Goal: Information Seeking & Learning: Learn about a topic

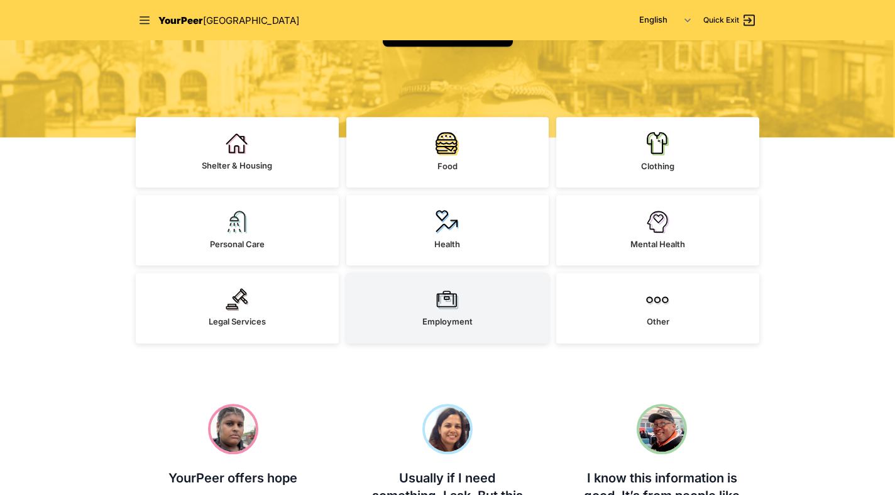
scroll to position [256, 0]
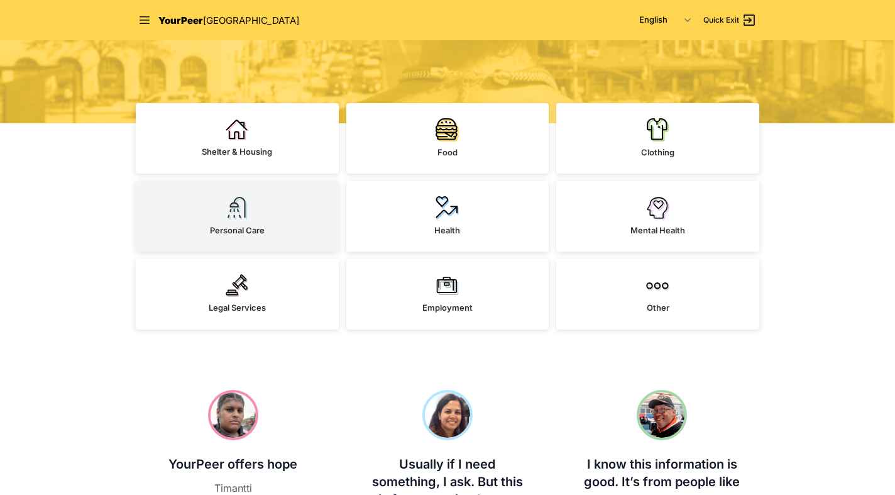
click at [282, 187] on link "Personal Care" at bounding box center [237, 216] width 203 height 70
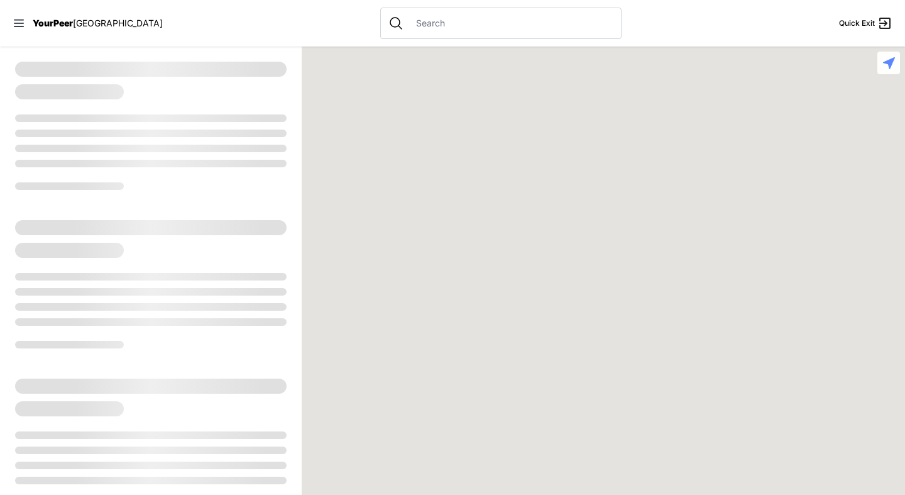
select select "recentlyUpdated"
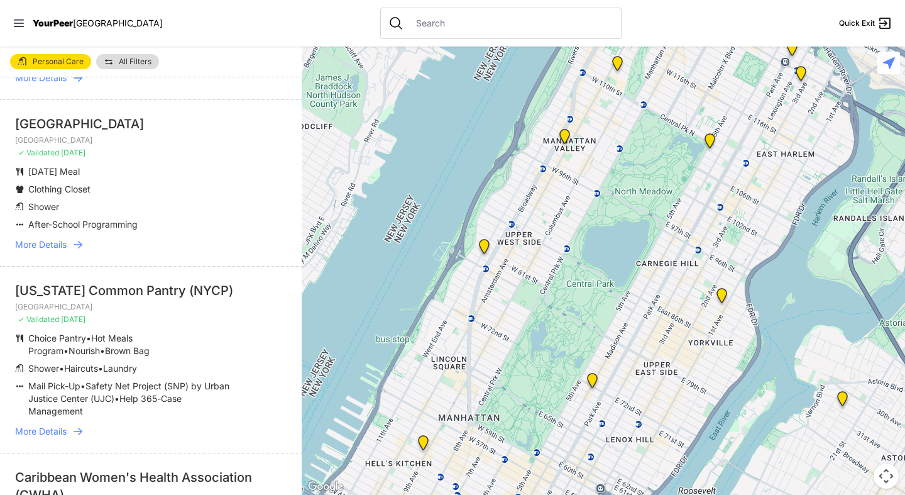
scroll to position [302, 0]
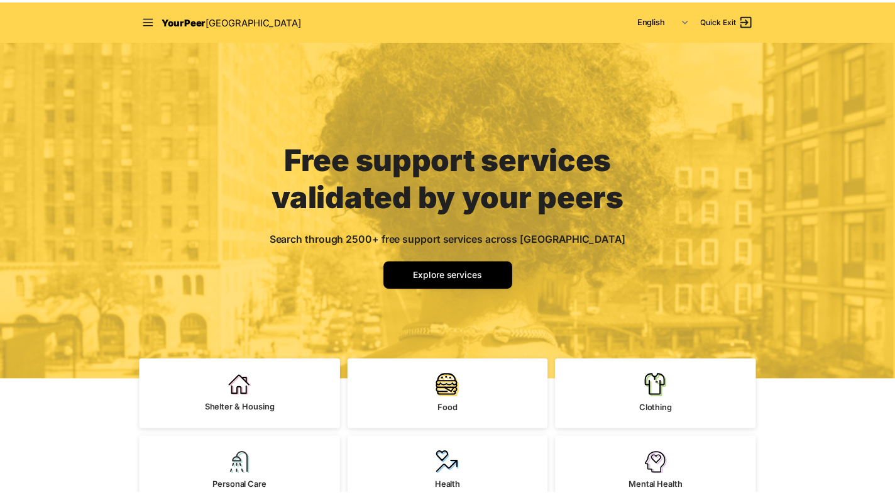
scroll to position [256, 0]
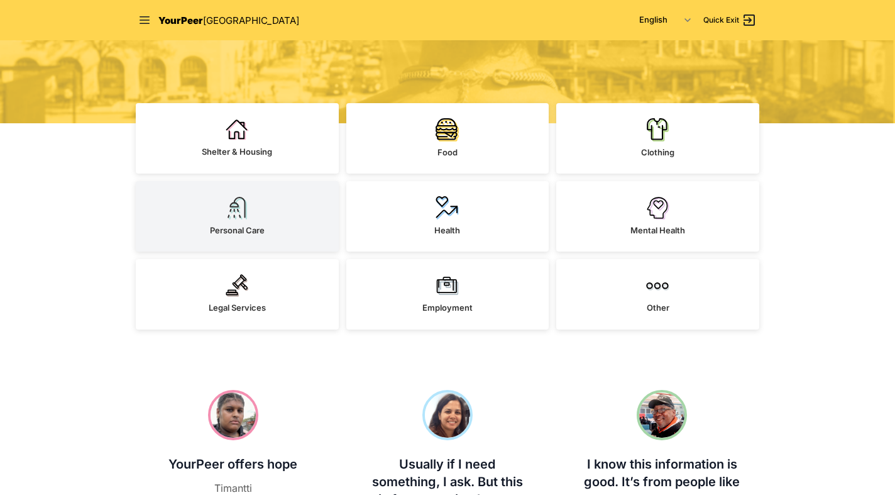
click at [228, 224] on div "Personal Care" at bounding box center [237, 230] width 55 height 13
select select "recentlyUpdated"
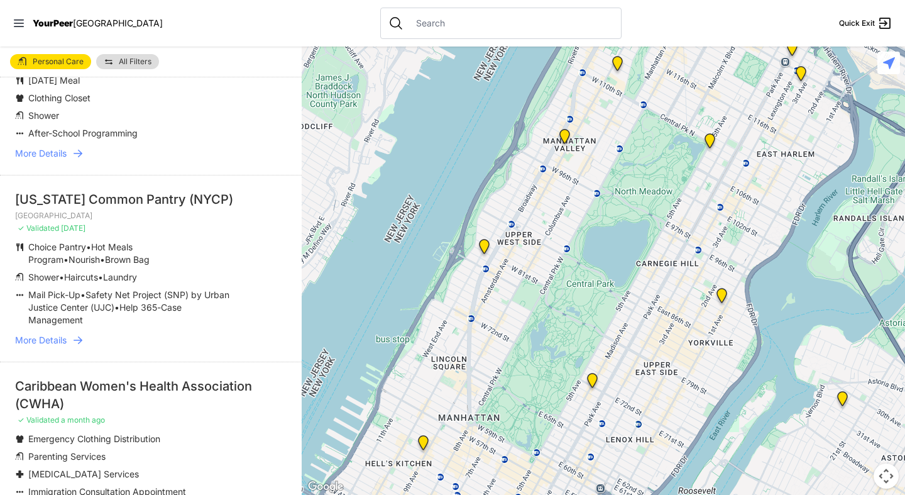
scroll to position [528, 0]
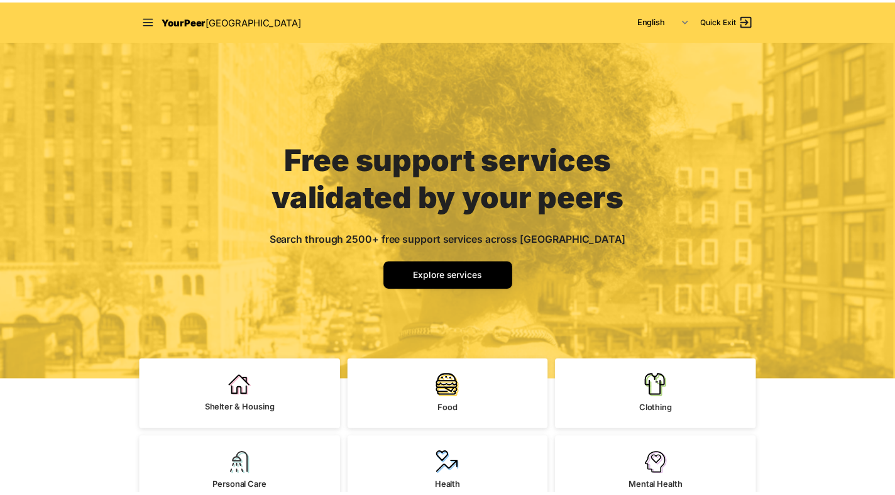
scroll to position [256, 0]
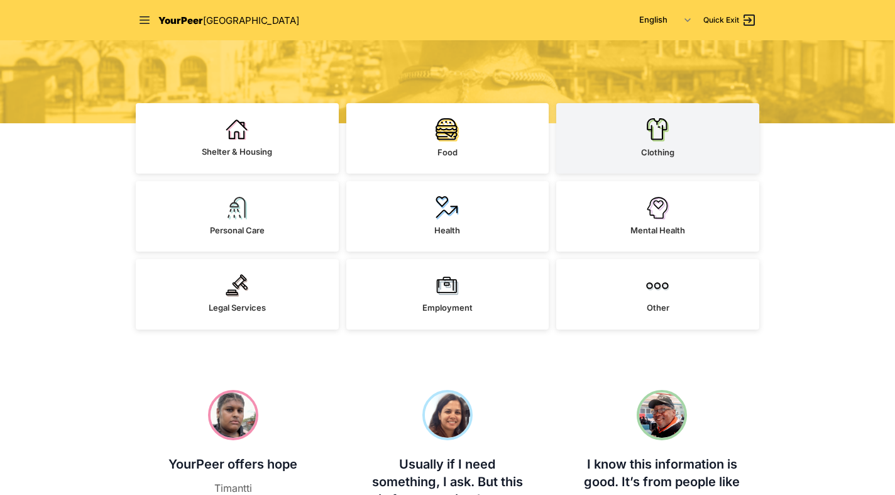
click at [698, 125] on link "Clothing" at bounding box center [657, 138] width 203 height 70
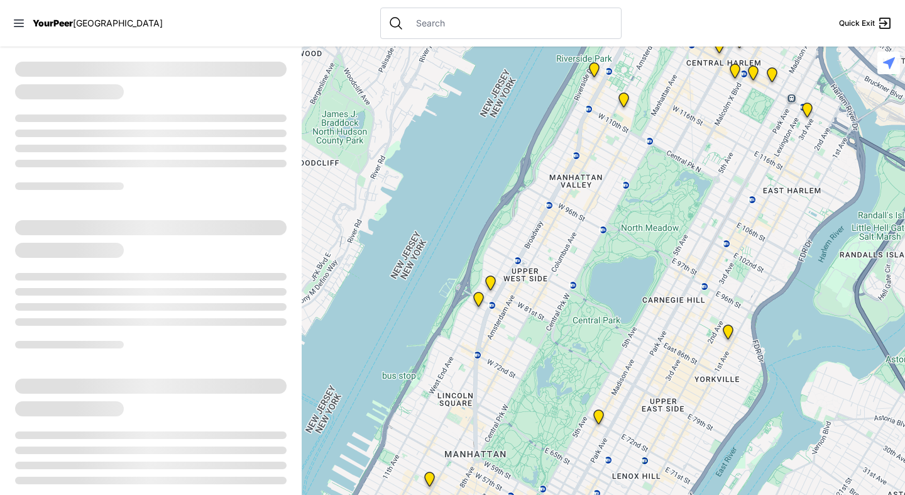
select select "recentlyUpdated"
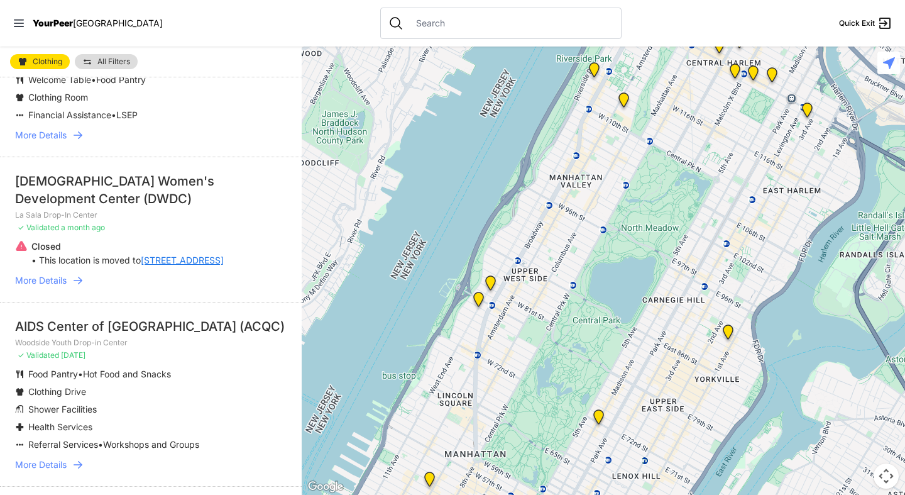
scroll to position [1433, 0]
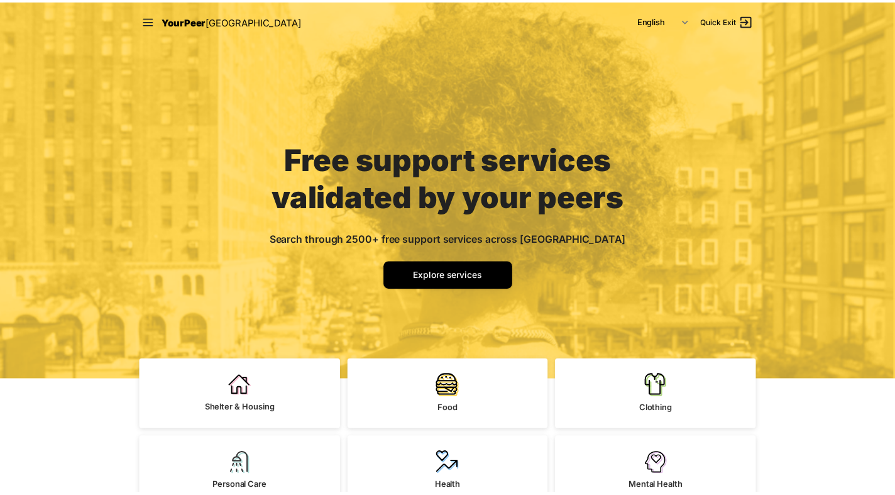
scroll to position [256, 0]
